Goal: Transaction & Acquisition: Download file/media

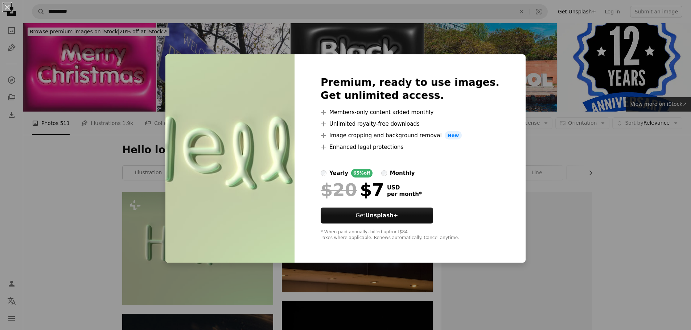
scroll to position [145, 0]
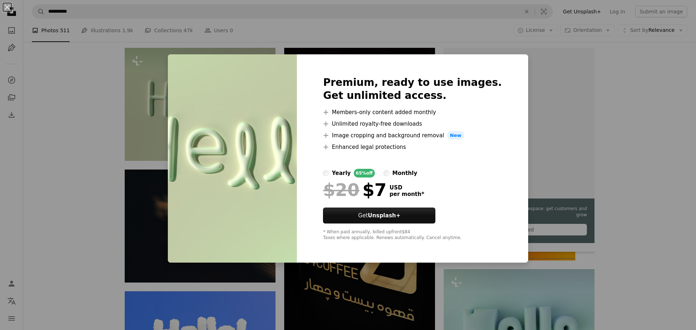
click at [112, 138] on div "An X shape Premium, ready to use images. Get unlimited access. A plus sign Memb…" at bounding box center [348, 165] width 696 height 330
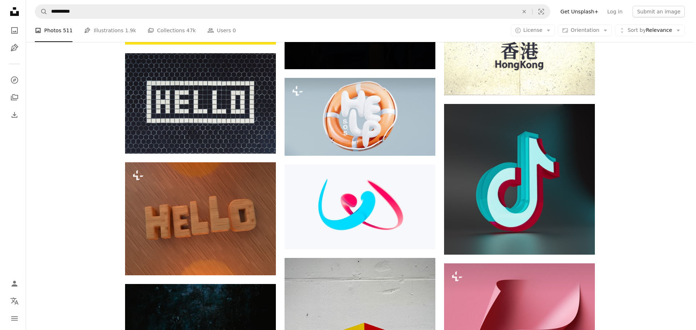
scroll to position [1668, 0]
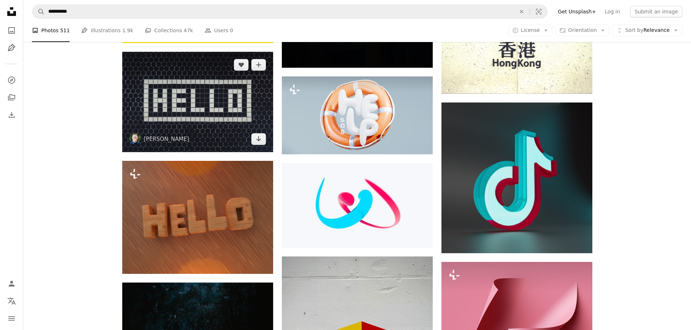
click at [204, 98] on img at bounding box center [197, 102] width 151 height 100
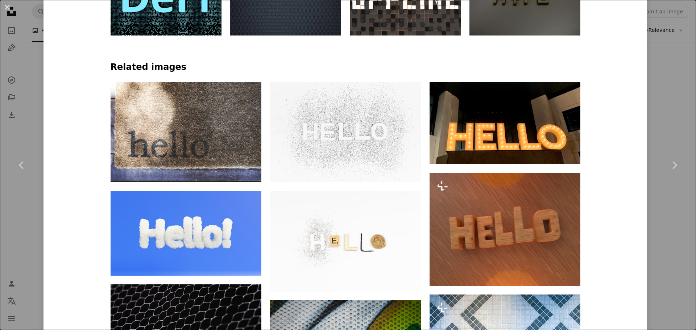
scroll to position [506, 0]
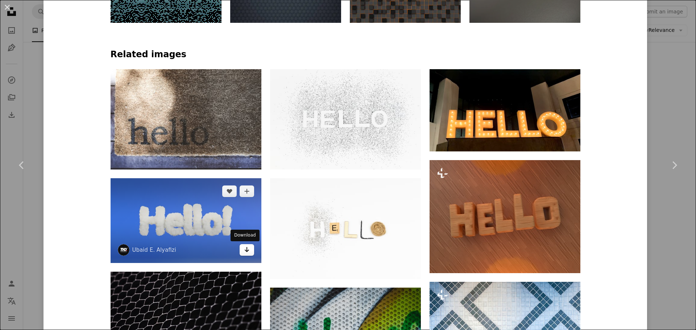
click at [244, 250] on icon "Download" at bounding box center [246, 249] width 5 height 5
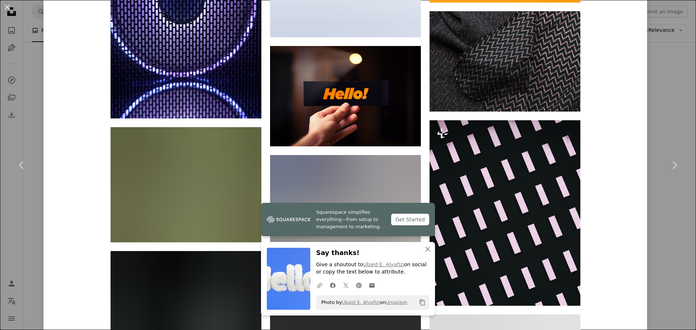
scroll to position [1014, 0]
